Goal: Answer question/provide support: Answer question/provide support

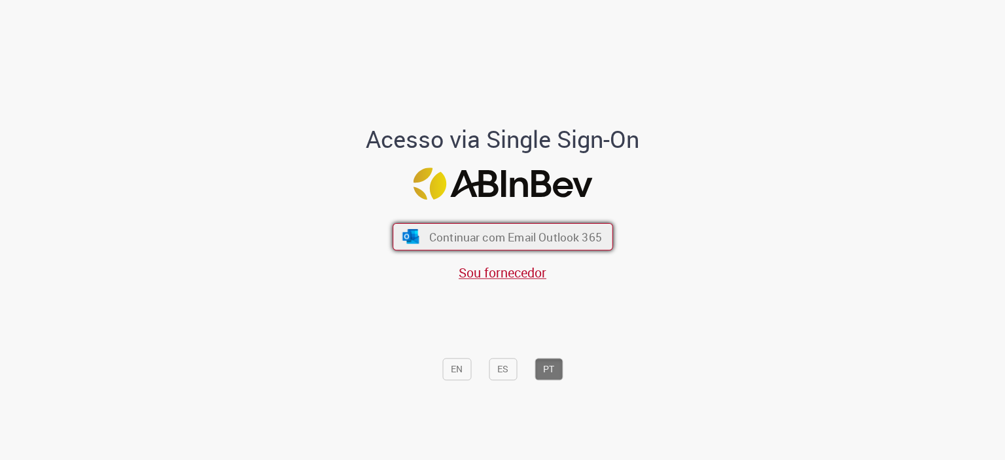
click at [509, 240] on span "Continuar com Email Outlook 365" at bounding box center [514, 236] width 173 height 15
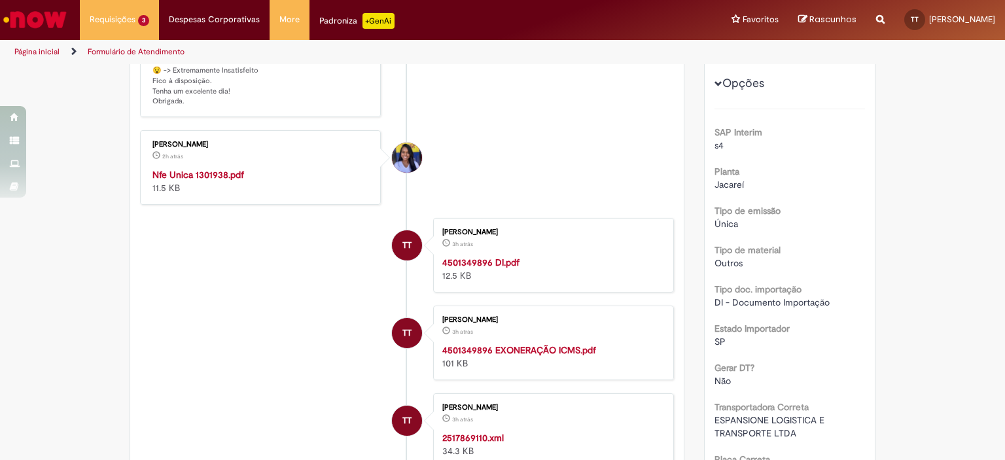
scroll to position [65, 0]
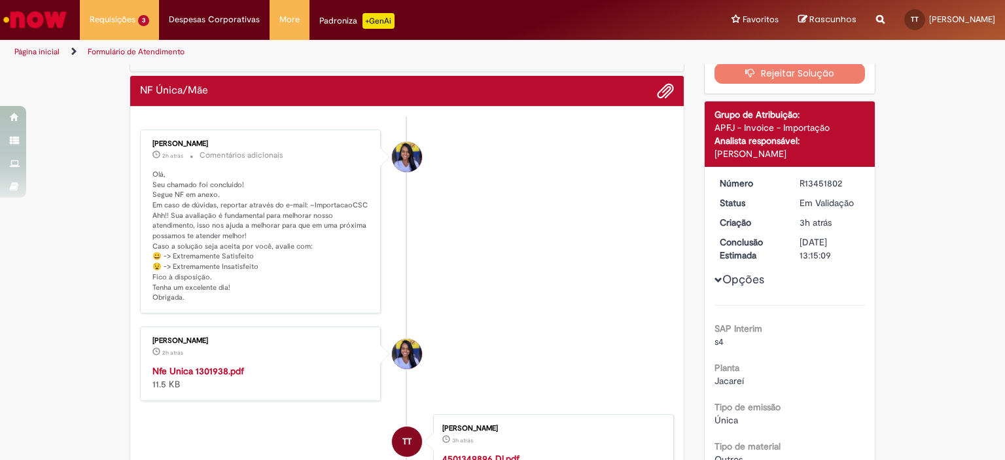
click at [186, 370] on strong "Nfe Unica 1301938.pdf" at bounding box center [198, 371] width 92 height 12
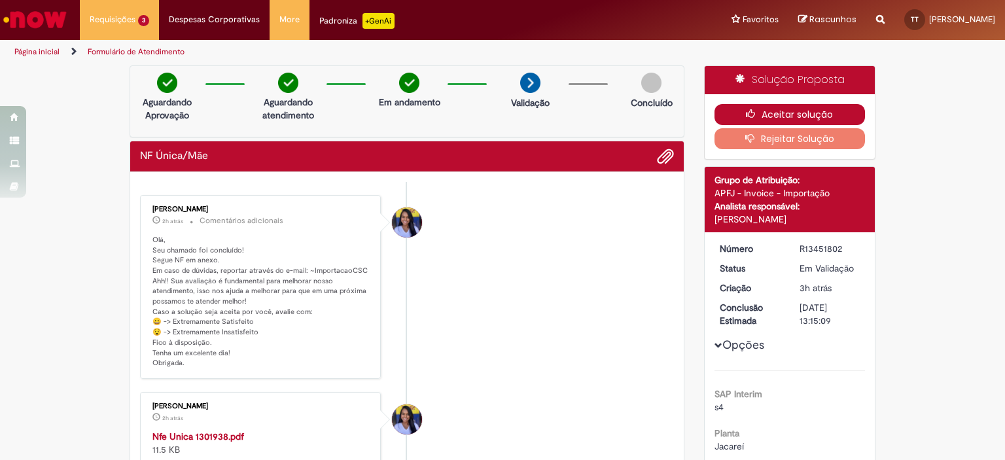
click at [796, 112] on button "Aceitar solução" at bounding box center [789, 114] width 151 height 21
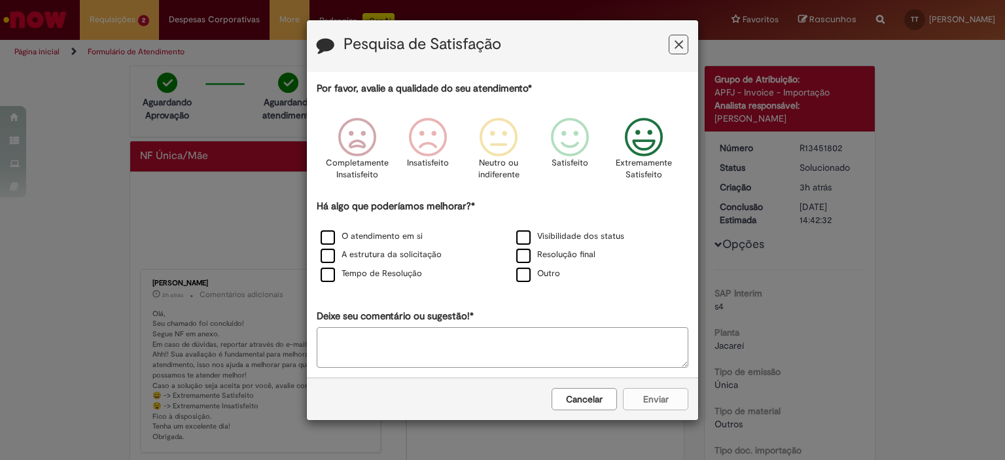
click at [644, 144] on icon "Feedback" at bounding box center [643, 137] width 49 height 39
click at [369, 241] on label "O atendimento em si" at bounding box center [371, 236] width 102 height 12
click at [362, 260] on label "A estrutura da solicitação" at bounding box center [380, 255] width 121 height 12
click at [358, 274] on label "Tempo de Resolução" at bounding box center [370, 273] width 101 height 12
click at [540, 249] on label "Resolução final" at bounding box center [555, 255] width 79 height 12
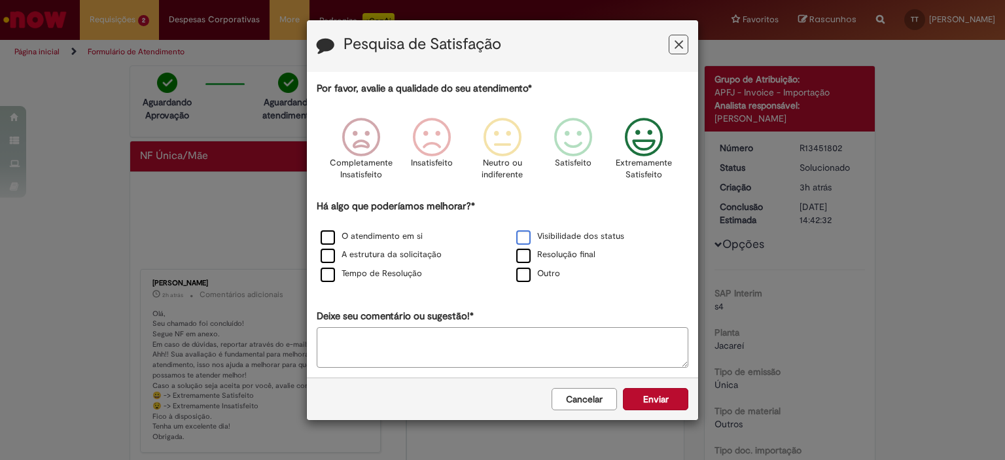
click at [543, 234] on label "Visibilidade dos status" at bounding box center [570, 236] width 108 height 12
click at [669, 397] on button "Enviar" at bounding box center [655, 399] width 65 height 22
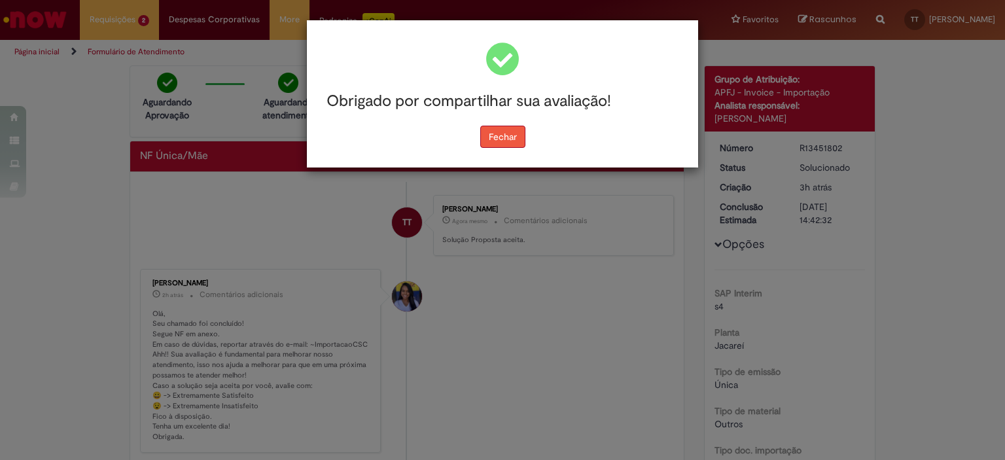
click at [500, 135] on button "Fechar" at bounding box center [502, 137] width 45 height 22
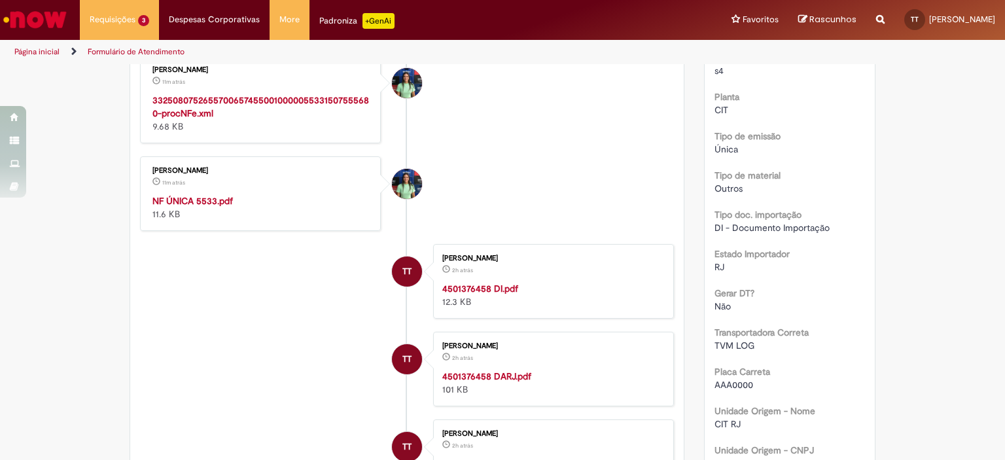
scroll to position [271, 0]
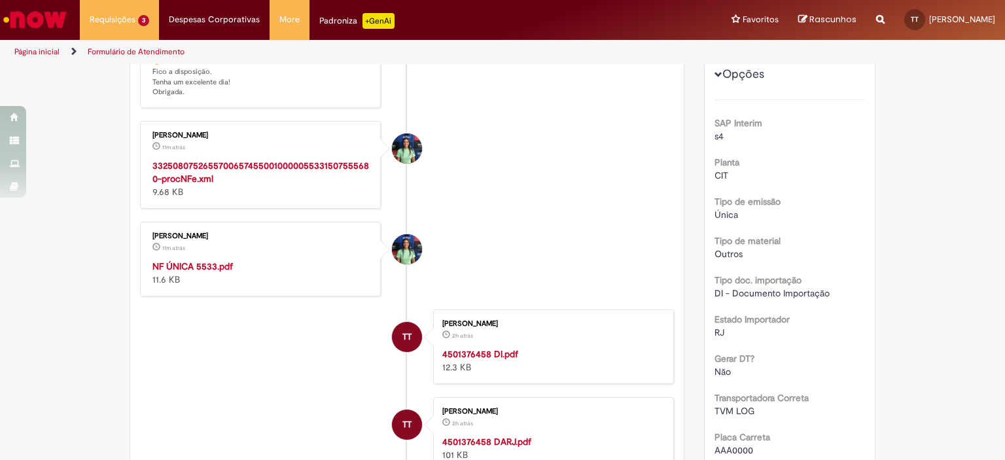
click at [196, 266] on strong "NF ÚNICA 5533.pdf" at bounding box center [192, 266] width 80 height 12
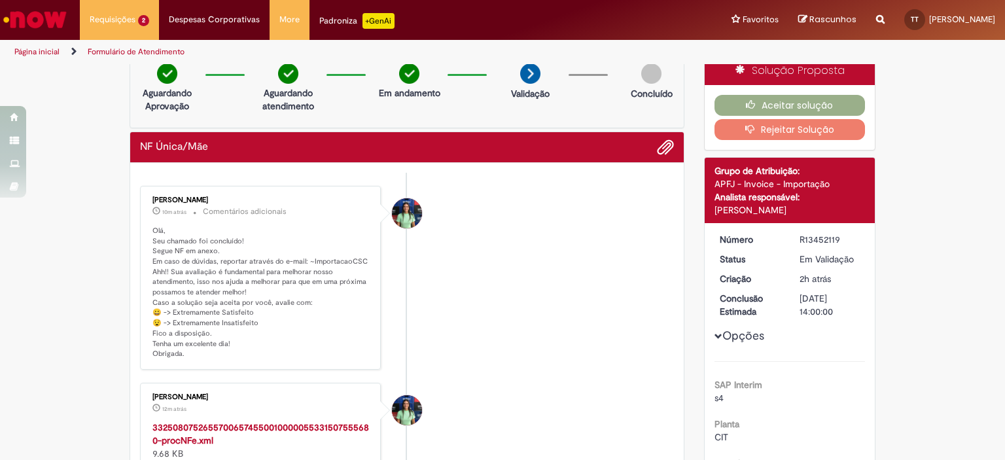
scroll to position [0, 0]
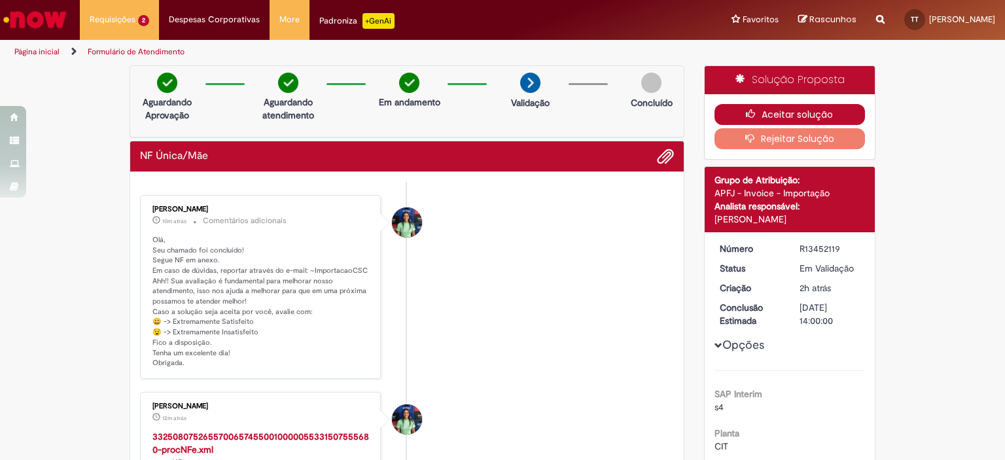
click at [746, 109] on icon "button" at bounding box center [754, 113] width 16 height 9
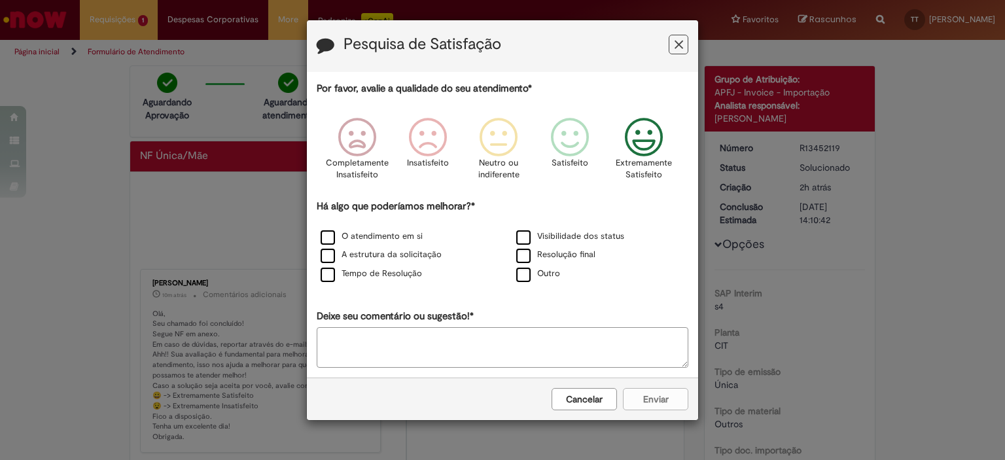
drag, startPoint x: 645, startPoint y: 137, endPoint x: 621, endPoint y: 159, distance: 32.4
click at [646, 137] on icon "Feedback" at bounding box center [643, 137] width 49 height 39
click at [525, 237] on label "Visibilidade dos status" at bounding box center [570, 236] width 108 height 12
click at [522, 253] on label "Resolução final" at bounding box center [555, 255] width 79 height 12
click at [332, 271] on label "Tempo de Resolução" at bounding box center [370, 273] width 101 height 12
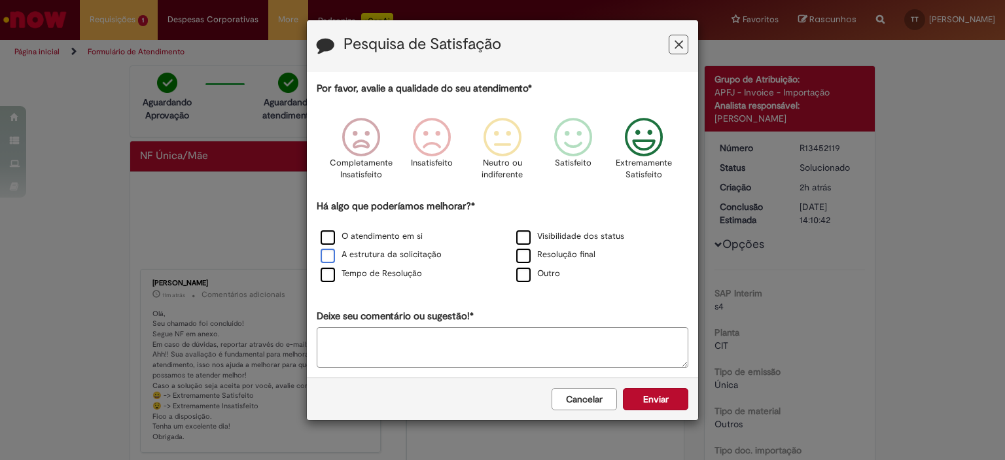
click at [324, 249] on label "A estrutura da solicitação" at bounding box center [380, 255] width 121 height 12
click at [325, 234] on label "O atendimento em si" at bounding box center [371, 236] width 102 height 12
click at [648, 395] on button "Enviar" at bounding box center [655, 399] width 65 height 22
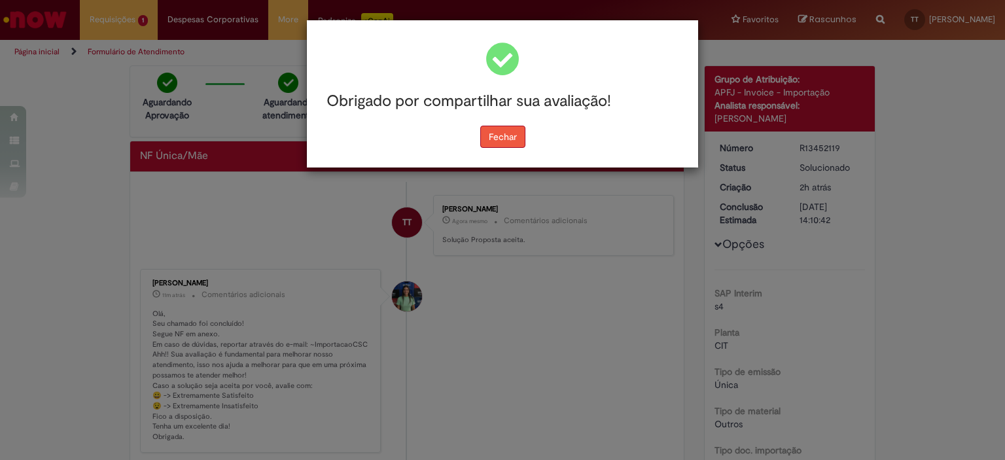
click at [504, 127] on button "Fechar" at bounding box center [502, 137] width 45 height 22
